Goal: Transaction & Acquisition: Purchase product/service

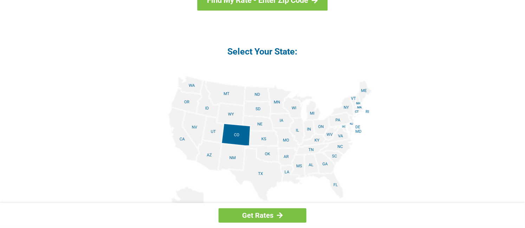
scroll to position [783, 0]
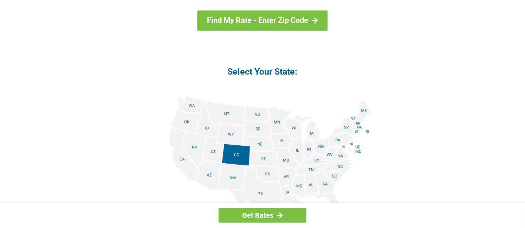
click at [355, 130] on img at bounding box center [262, 175] width 219 height 159
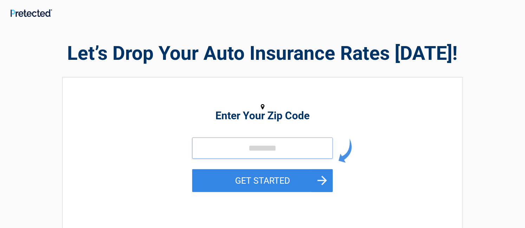
click at [232, 146] on input "tel" at bounding box center [262, 148] width 141 height 21
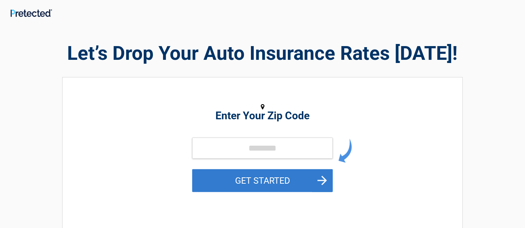
click at [197, 180] on button "GET STARTED" at bounding box center [262, 180] width 141 height 23
click at [253, 178] on button "GET STARTED" at bounding box center [262, 180] width 141 height 23
click at [327, 180] on button "GET STARTED" at bounding box center [262, 180] width 141 height 23
click at [322, 178] on button "GET STARTED" at bounding box center [262, 180] width 141 height 23
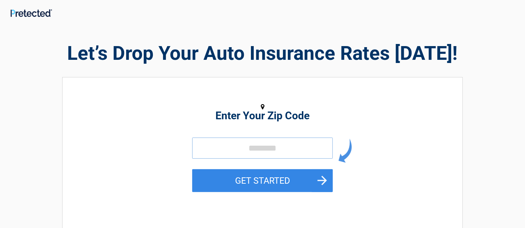
click at [314, 150] on input "tel" at bounding box center [262, 148] width 141 height 21
